Goal: Transaction & Acquisition: Subscribe to service/newsletter

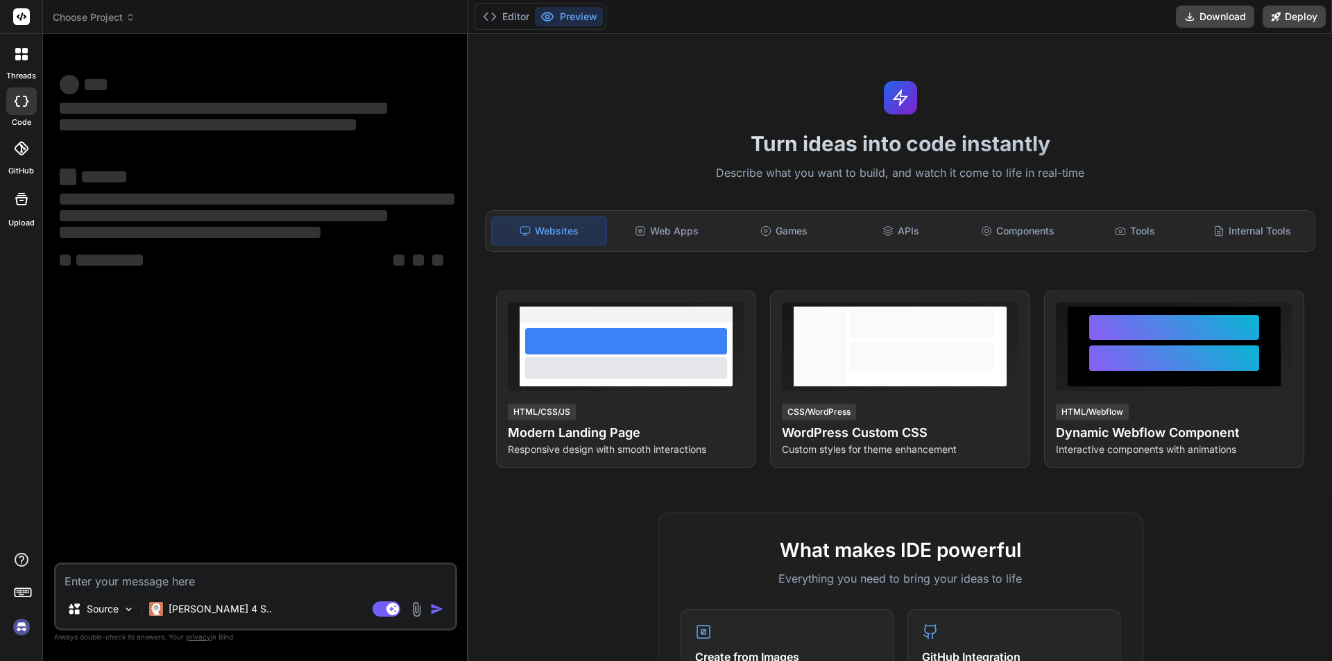
type textarea "x"
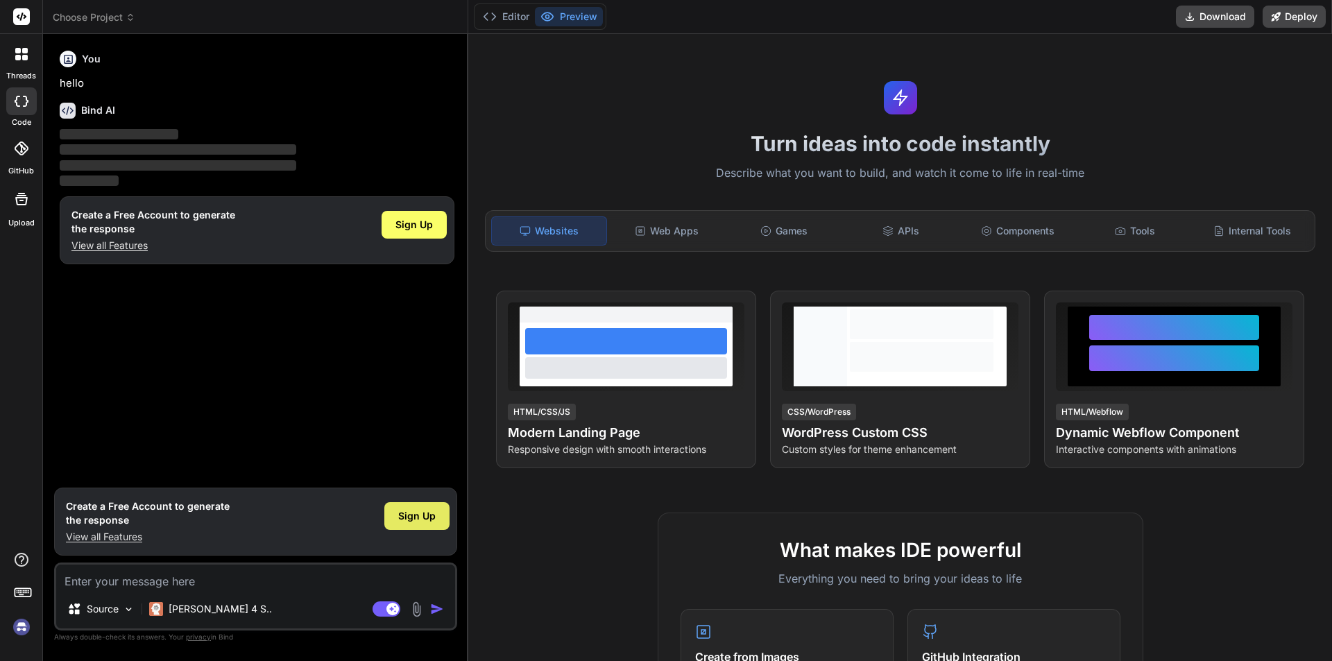
click at [437, 506] on div "Sign Up" at bounding box center [416, 516] width 65 height 28
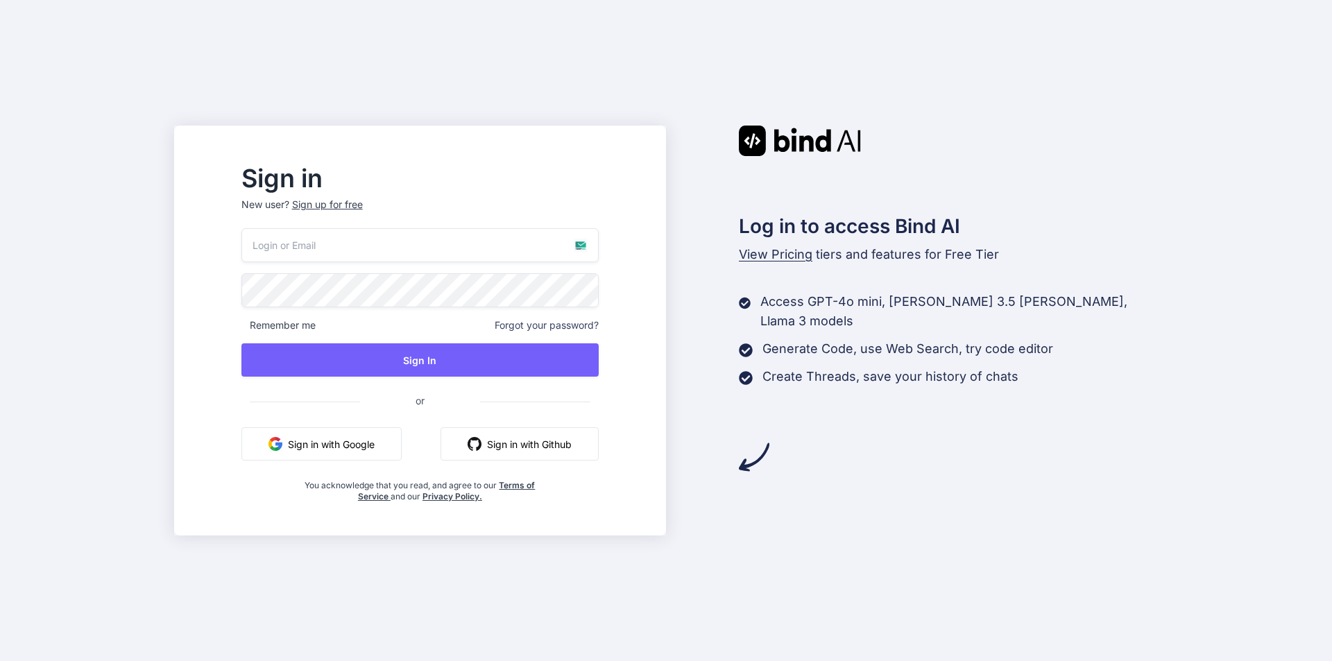
click at [429, 270] on div "Remember me Forgot your password? Sign In or Sign in with Google Sign in with G…" at bounding box center [419, 365] width 357 height 274
click at [430, 248] on input "email" at bounding box center [419, 245] width 357 height 34
click at [367, 207] on p "New user? Sign up for free" at bounding box center [419, 213] width 357 height 31
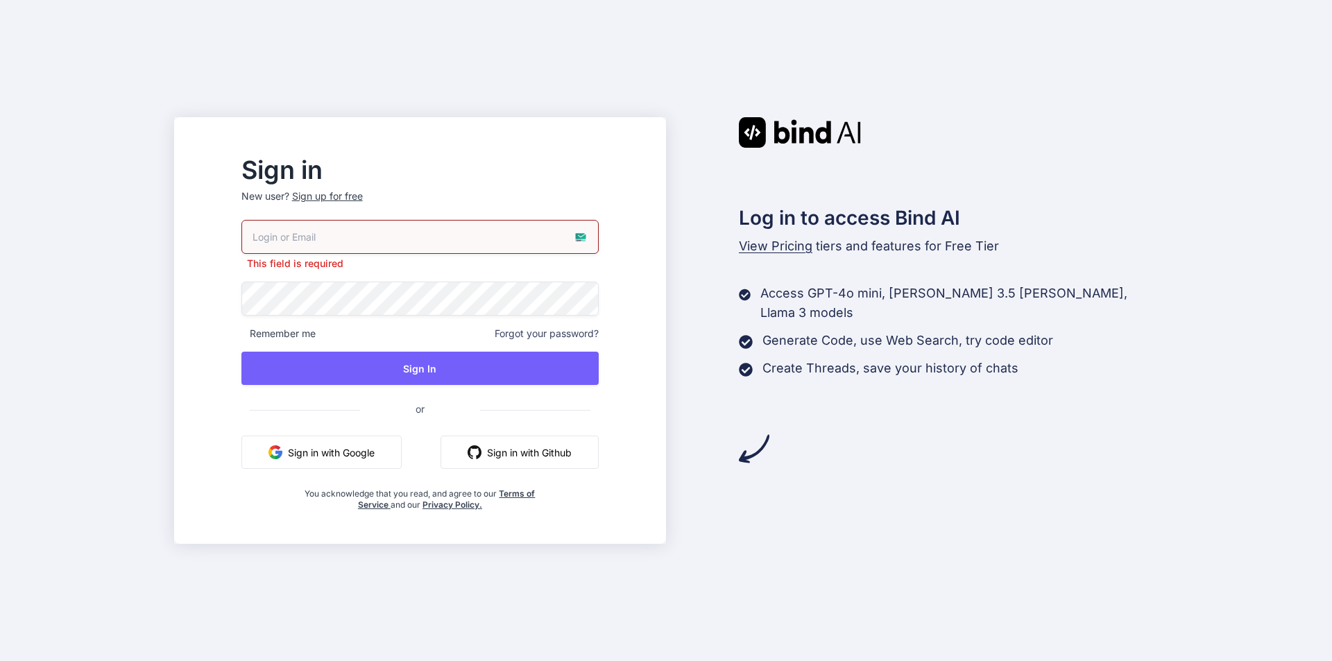
click at [390, 235] on input "email" at bounding box center [419, 237] width 357 height 34
paste input "How I Find $50K/Month Business Ideas"
click at [455, 239] on input "How I Find $50K/Month Business Ideas" at bounding box center [419, 237] width 357 height 34
click at [456, 239] on input "How I Find $50K/Month Business Ideas" at bounding box center [419, 237] width 357 height 34
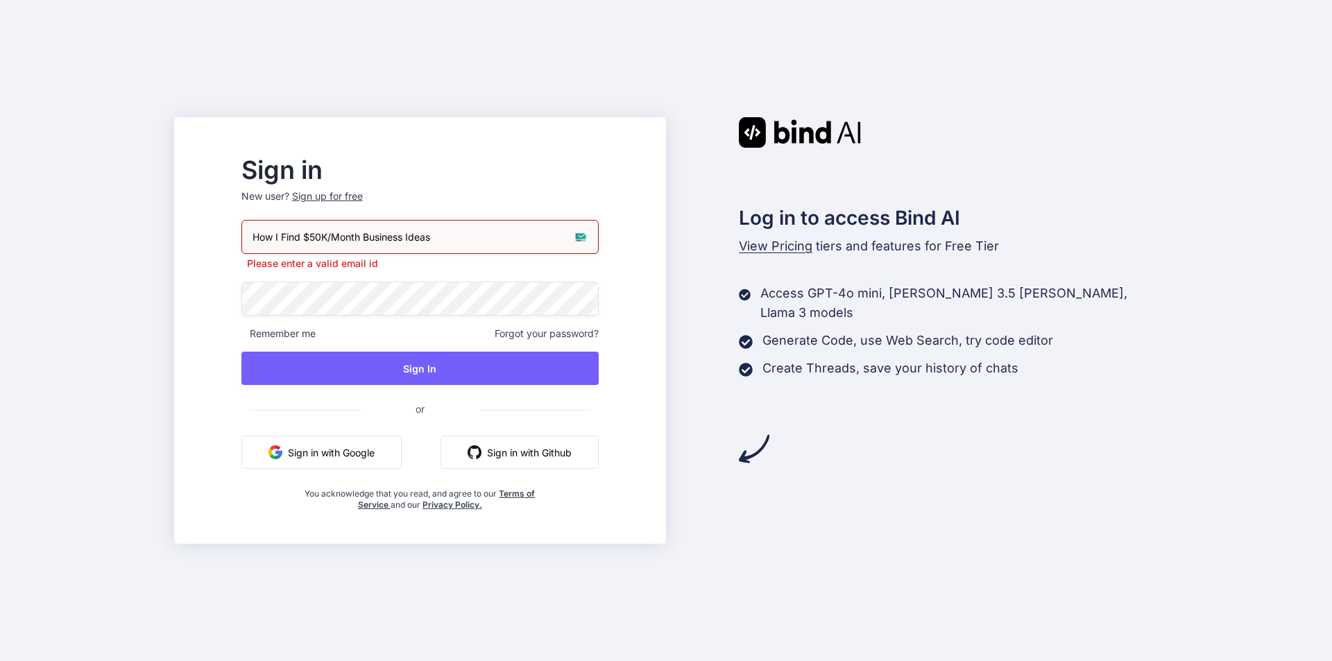
drag, startPoint x: 456, startPoint y: 239, endPoint x: 454, endPoint y: 261, distance: 22.2
click at [457, 240] on input "How I Find $50K/Month Business Ideas" at bounding box center [419, 237] width 357 height 34
paste input "[EMAIL_ADDRESS][DOMAIN_NAME]"
type input "[EMAIL_ADDRESS][DOMAIN_NAME]"
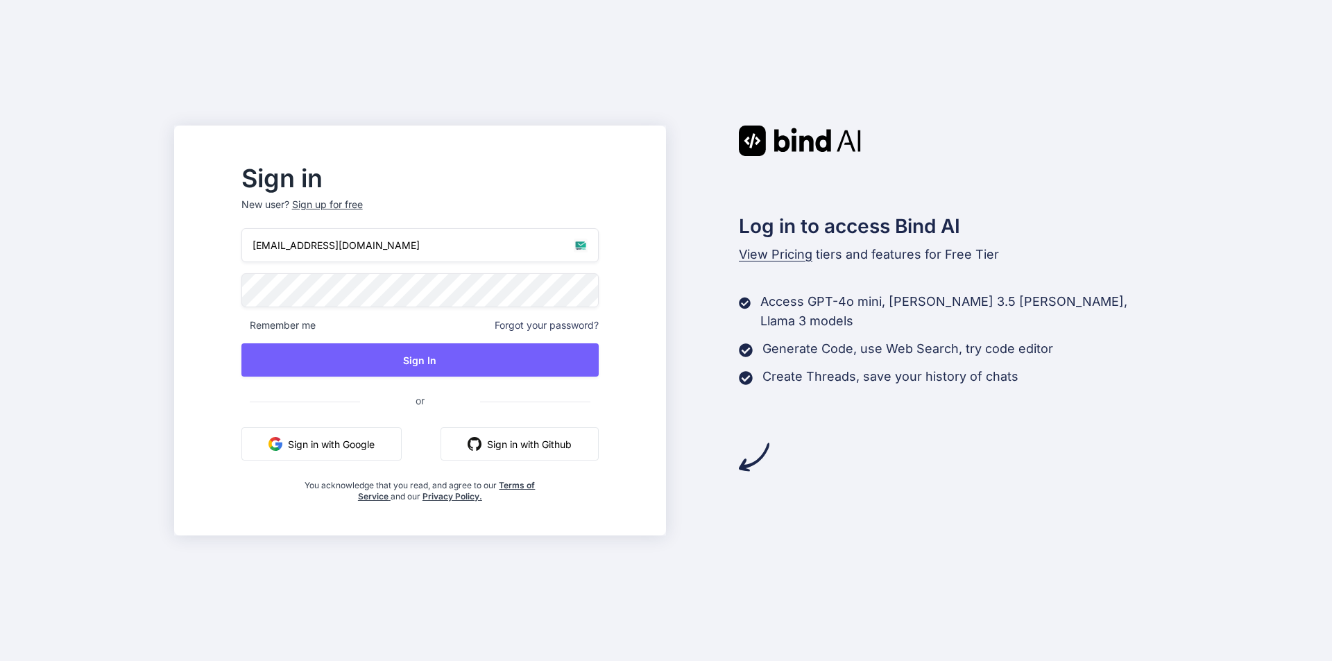
click at [357, 206] on div "Sign up for free" at bounding box center [327, 205] width 71 height 14
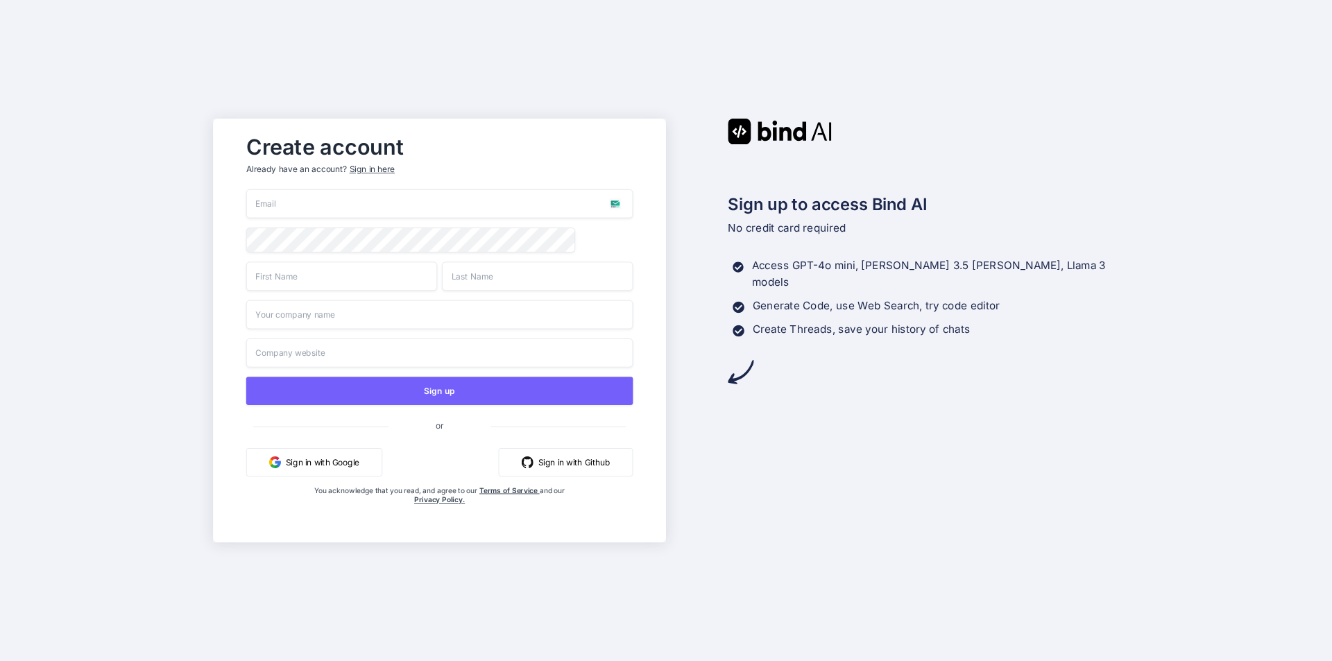
click at [409, 194] on input "email" at bounding box center [439, 203] width 387 height 29
paste input "[EMAIL_ADDRESS][DOMAIN_NAME]"
type input "[EMAIL_ADDRESS][DOMAIN_NAME]"
click at [332, 271] on input "text" at bounding box center [341, 276] width 191 height 29
type input "wewe"
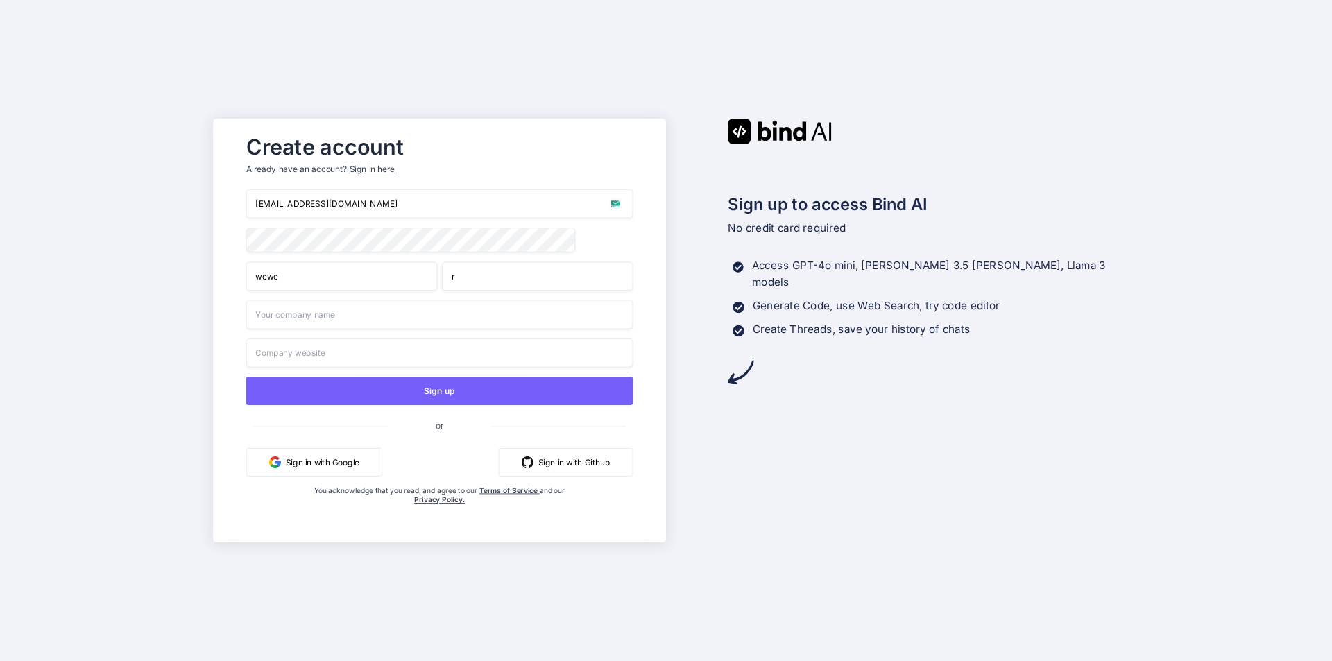
click at [482, 277] on input "r" at bounding box center [537, 276] width 191 height 29
type input "rere1"
click at [335, 317] on input "text" at bounding box center [439, 314] width 387 height 29
type input "wewe1"
click at [322, 359] on input "text" at bounding box center [439, 353] width 387 height 29
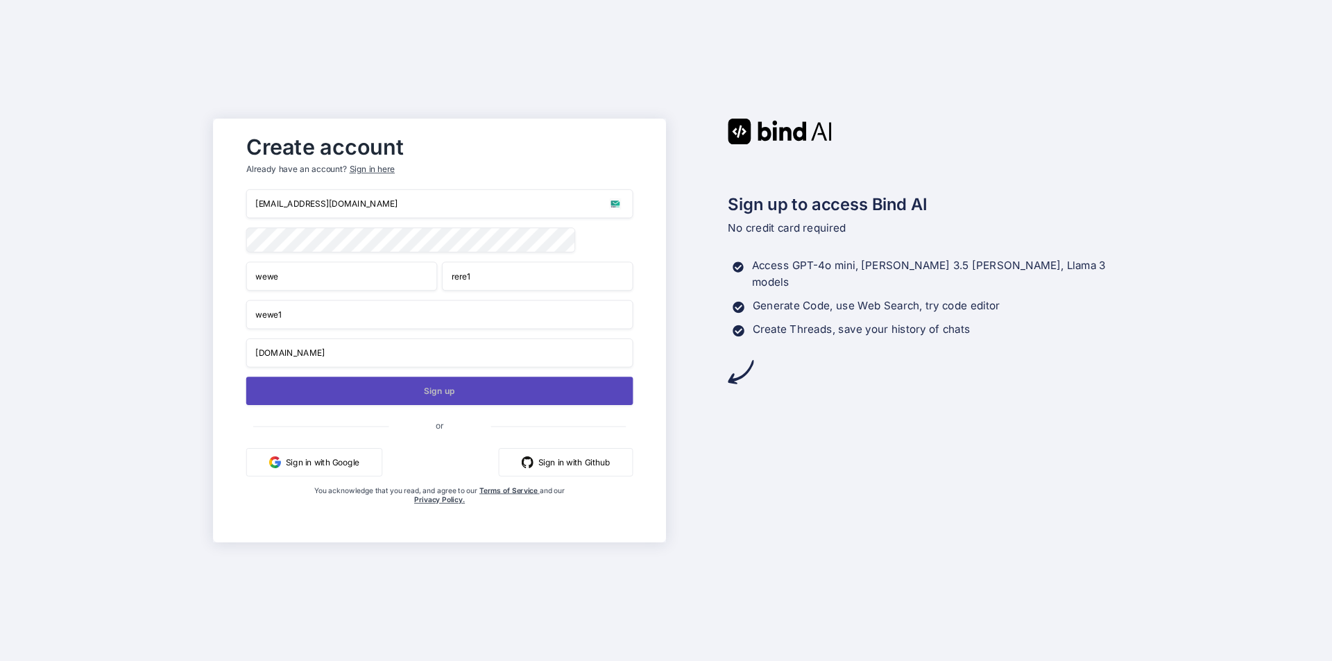
type input "wewe1.com"
click at [346, 400] on button "Sign up" at bounding box center [439, 391] width 387 height 28
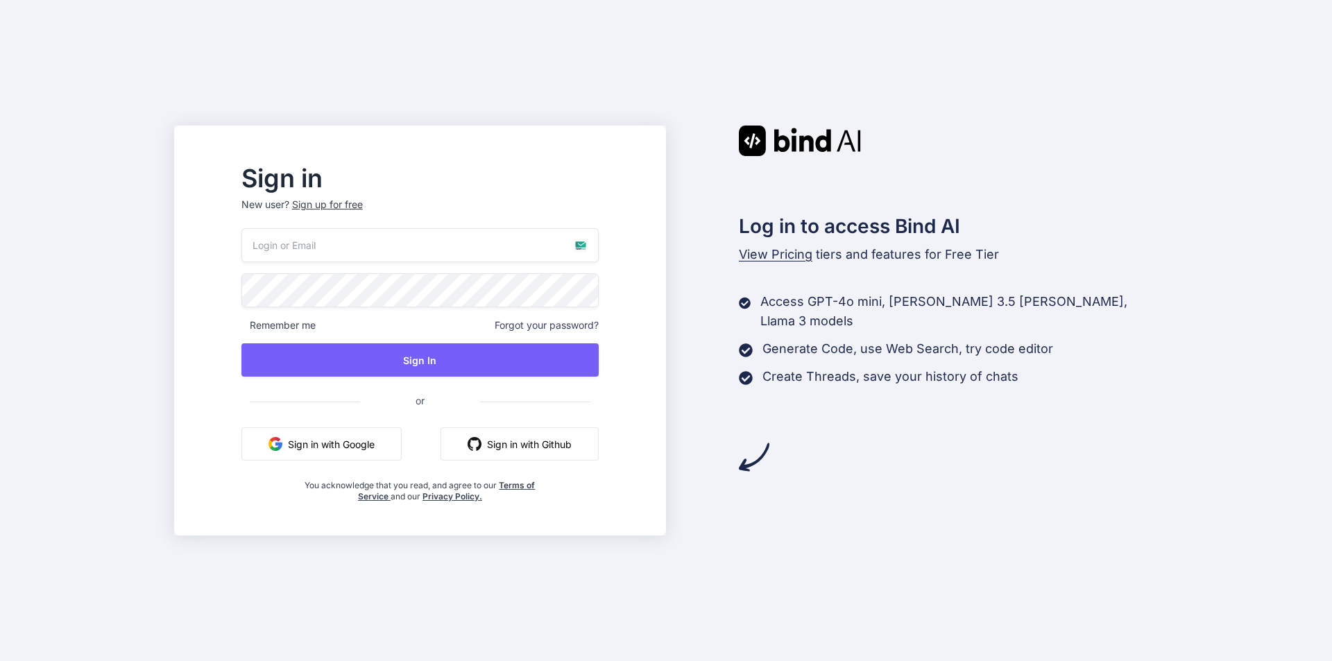
click at [519, 256] on input "email" at bounding box center [419, 245] width 357 height 34
paste input "[EMAIL_ADDRESS][DOMAIN_NAME]"
type input "[EMAIL_ADDRESS][DOMAIN_NAME]"
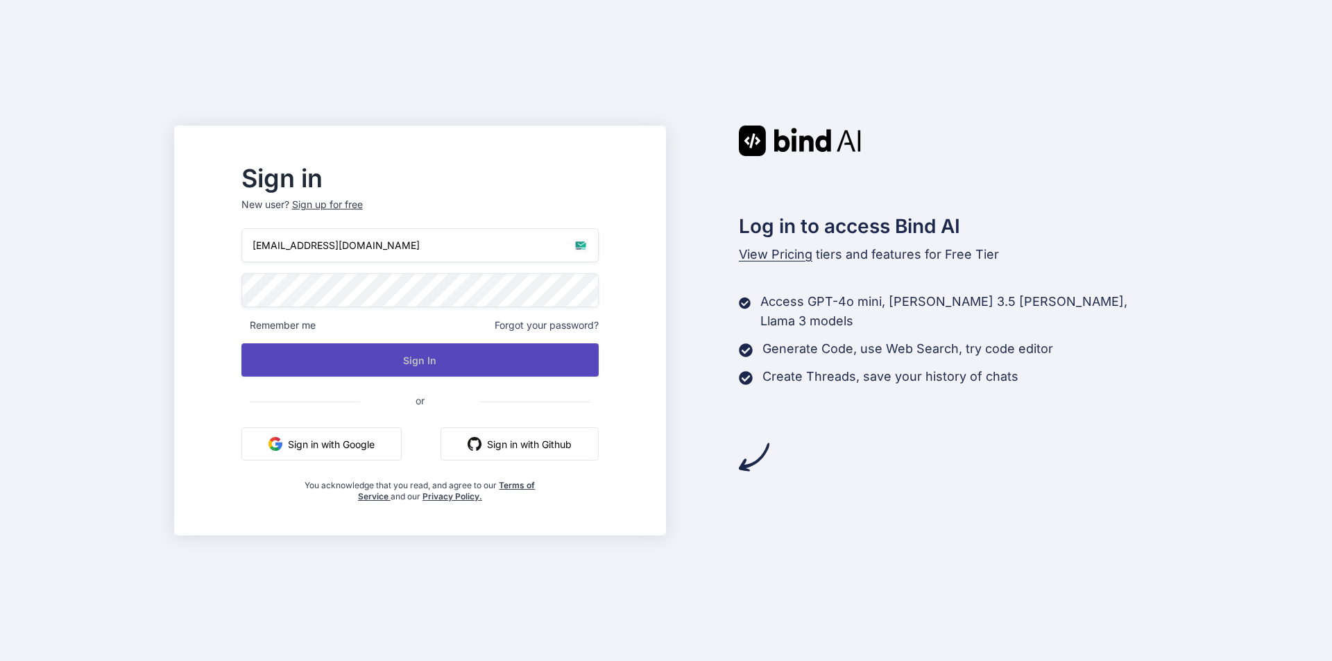
click at [460, 361] on button "Sign In" at bounding box center [419, 359] width 357 height 33
click at [497, 352] on button "Sign In" at bounding box center [419, 359] width 357 height 33
